Goal: Transaction & Acquisition: Purchase product/service

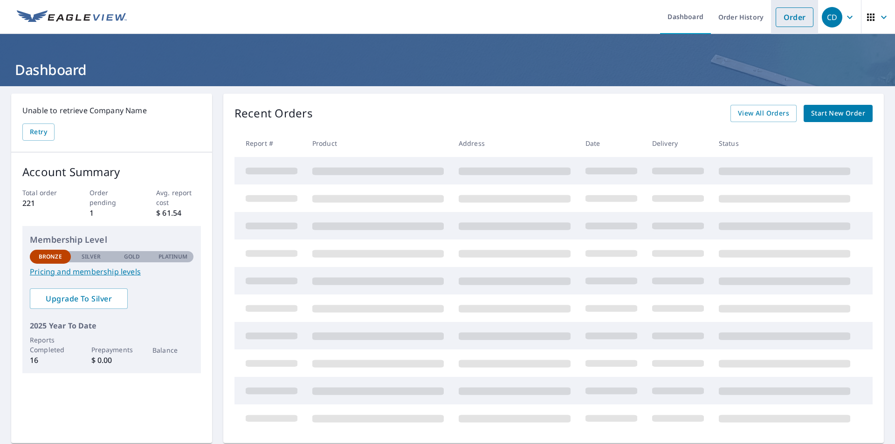
click at [788, 11] on link "Order" at bounding box center [794, 17] width 38 height 20
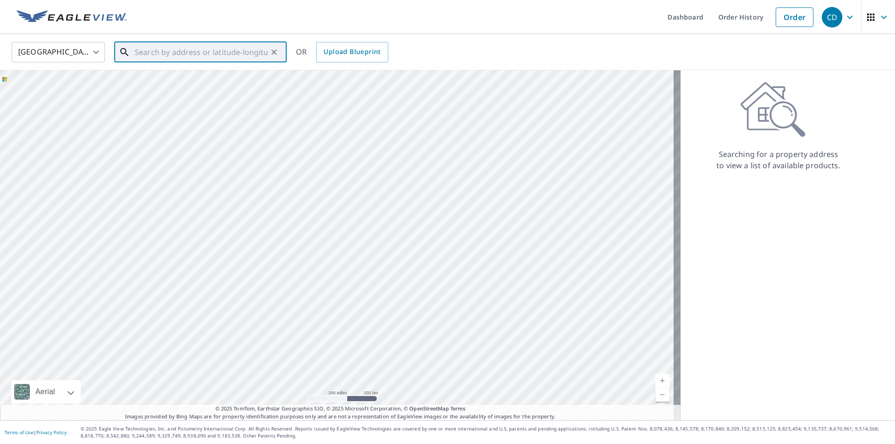
click at [154, 54] on input "text" at bounding box center [201, 52] width 133 height 26
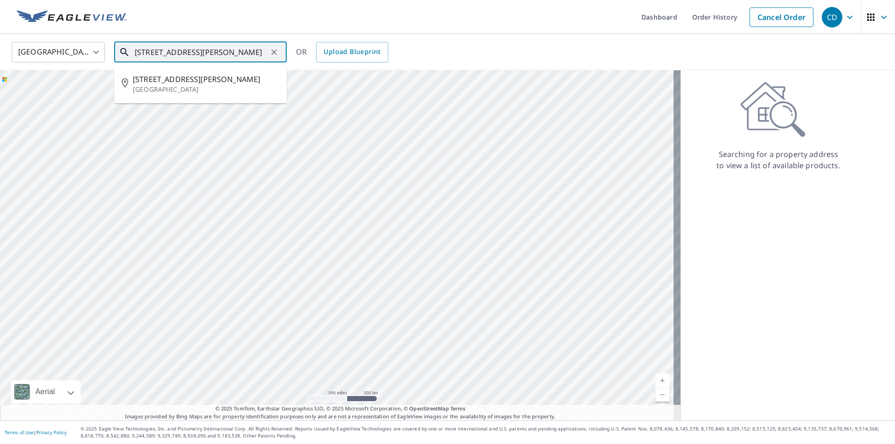
type input "[STREET_ADDRESS][PERSON_NAME]"
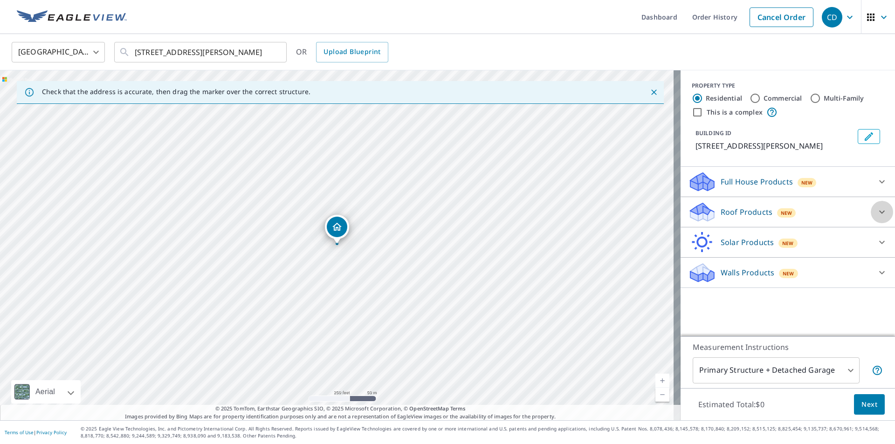
click at [876, 218] on icon at bounding box center [881, 211] width 11 height 11
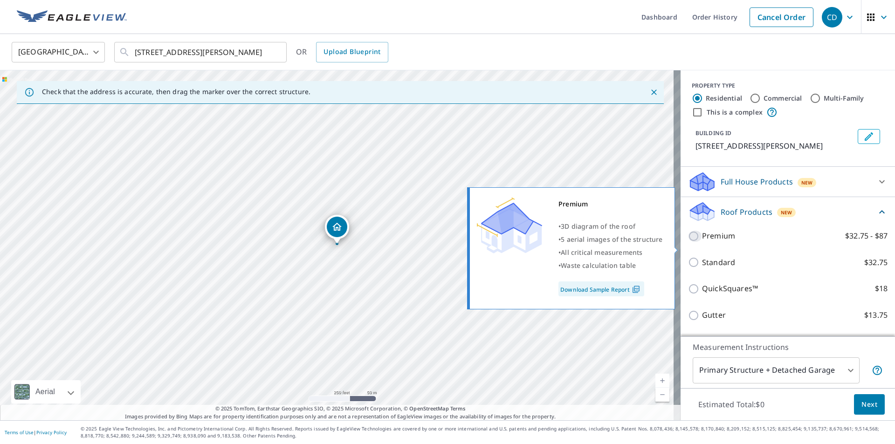
click at [688, 242] on input "Premium $32.75 - $87" at bounding box center [695, 236] width 14 height 11
checkbox input "true"
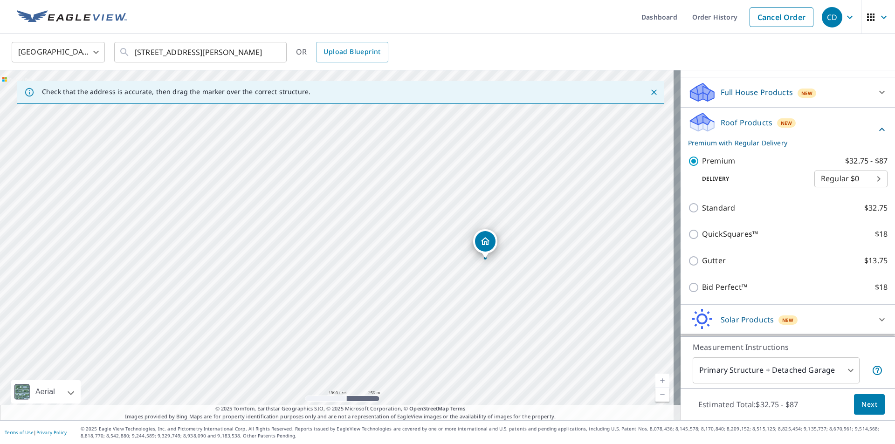
scroll to position [130, 0]
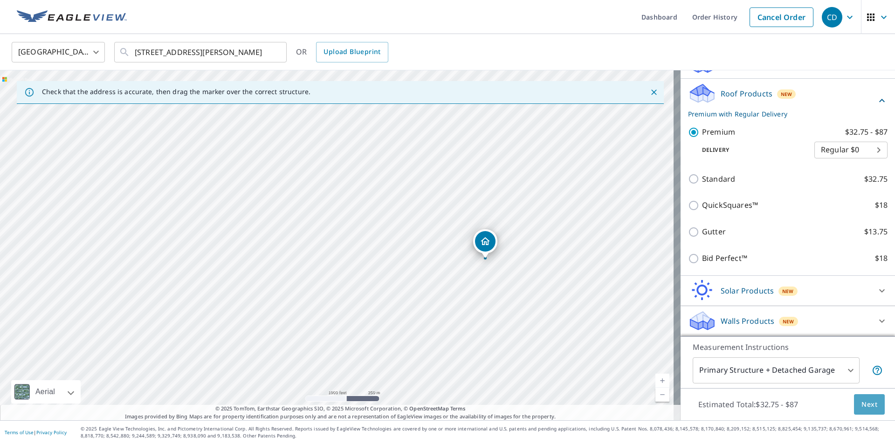
click at [864, 403] on span "Next" at bounding box center [869, 405] width 16 height 12
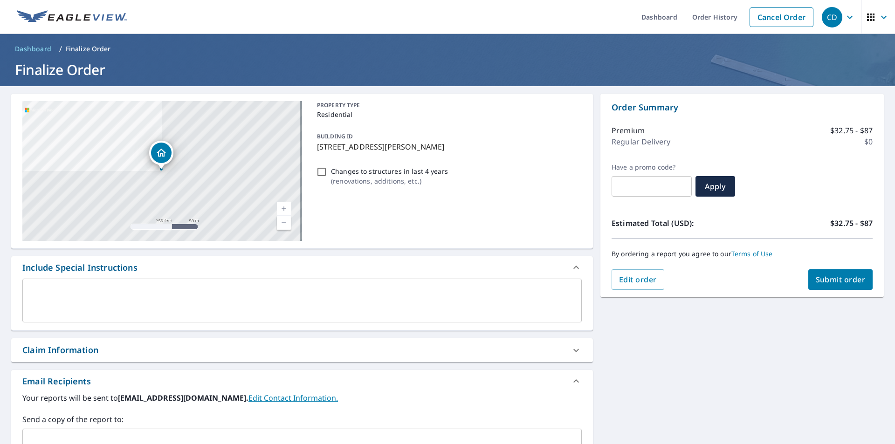
click at [831, 277] on span "Submit order" at bounding box center [841, 279] width 50 height 10
checkbox input "true"
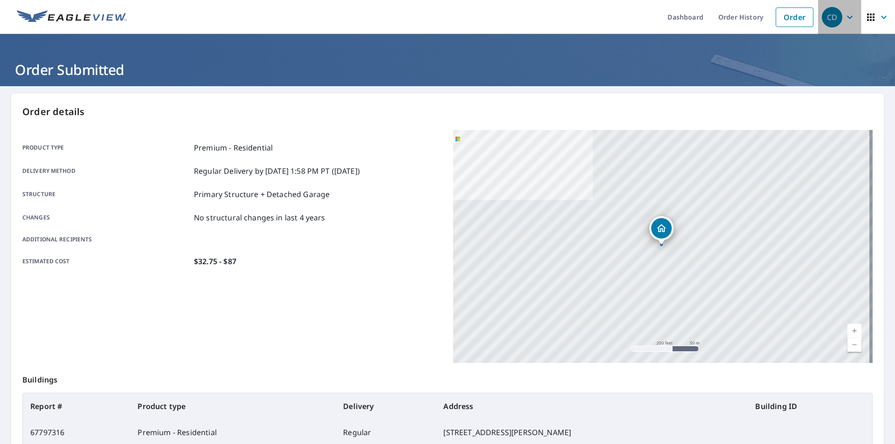
click at [844, 16] on icon "button" at bounding box center [849, 17] width 11 height 11
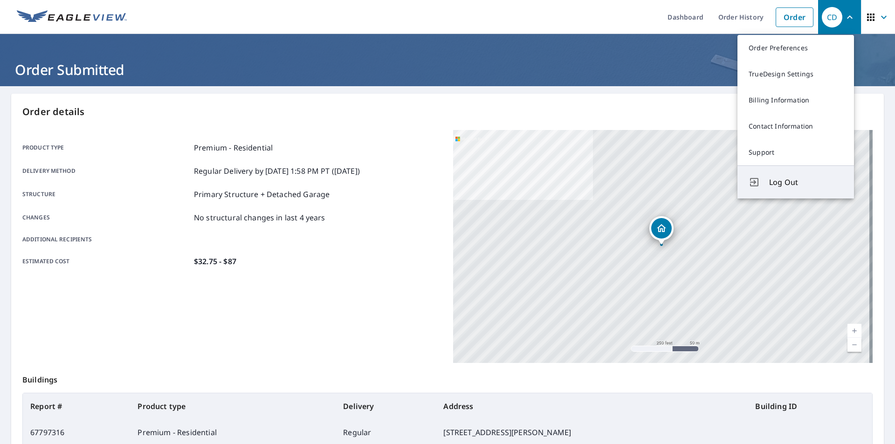
click at [776, 182] on span "Log Out" at bounding box center [806, 182] width 74 height 11
